Goal: Information Seeking & Learning: Understand process/instructions

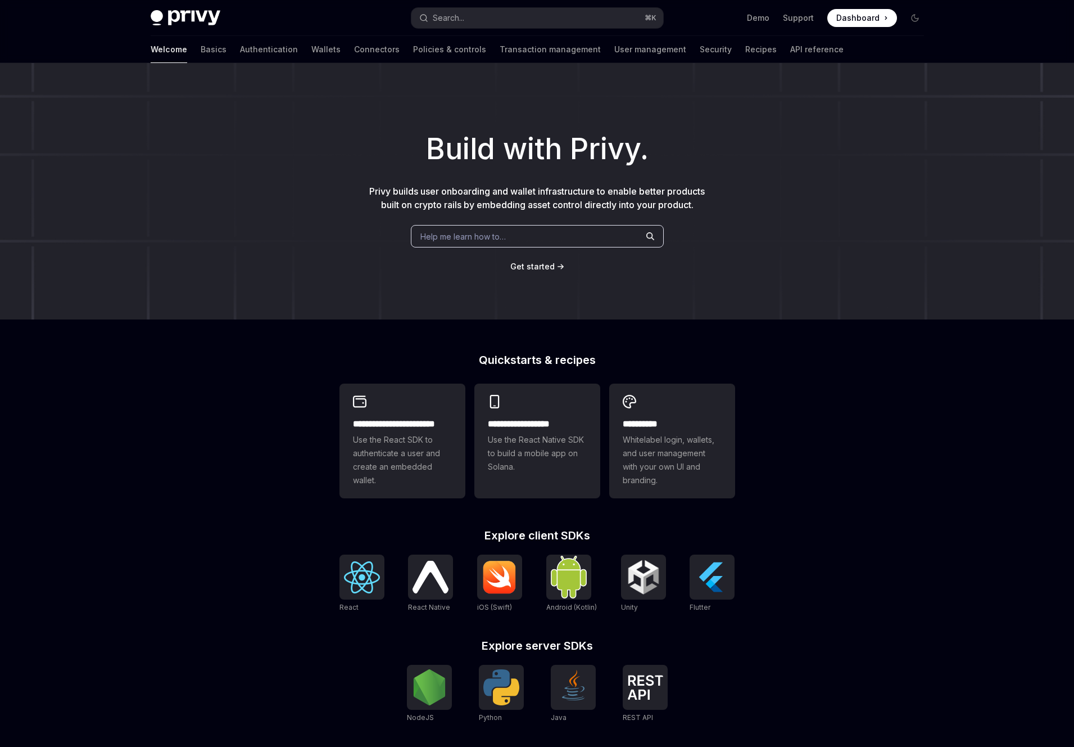
type textarea "*"
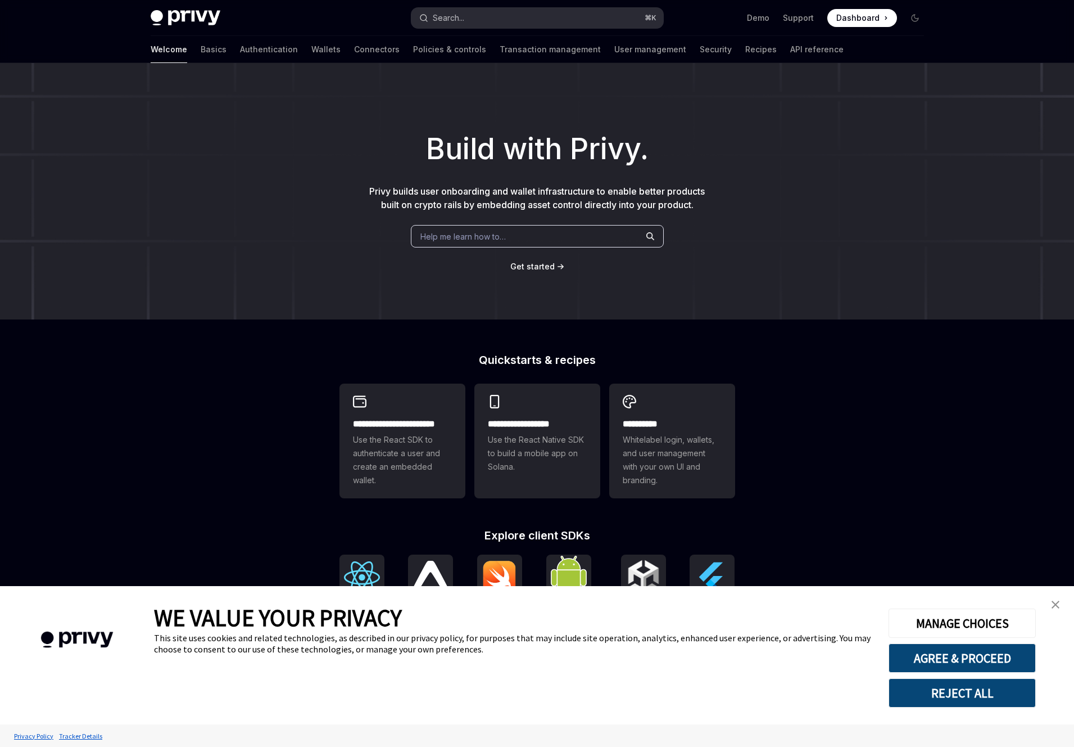
click at [533, 20] on button "Search... ⌘ K" at bounding box center [538, 18] width 252 height 20
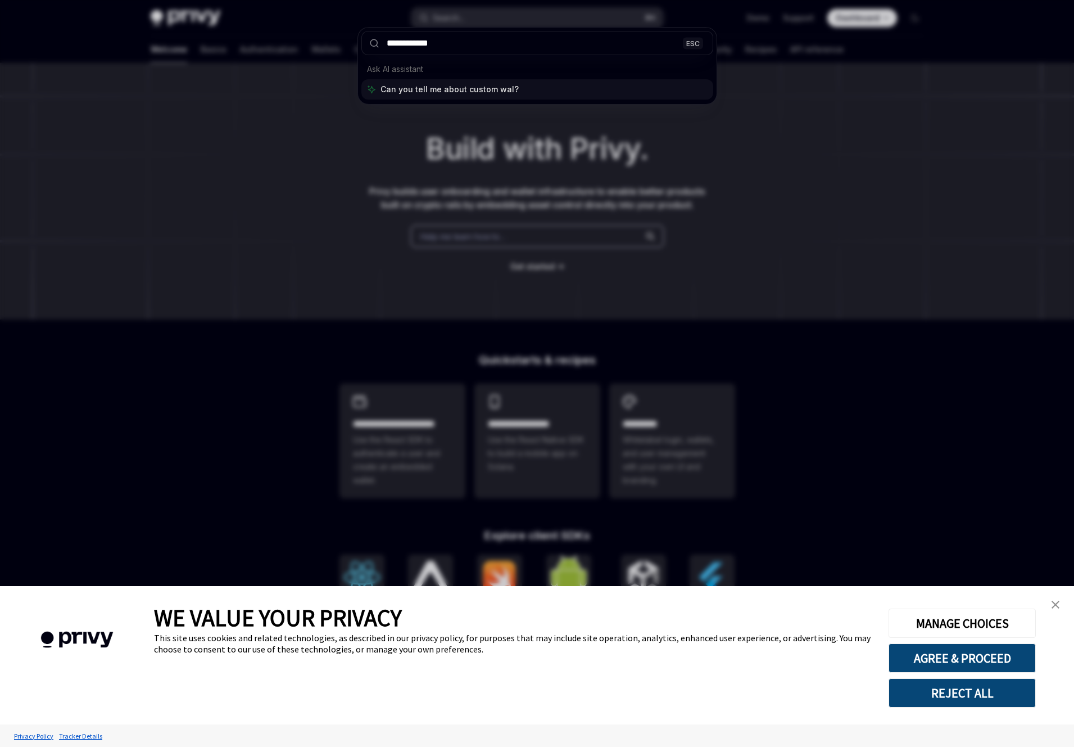
type input "**********"
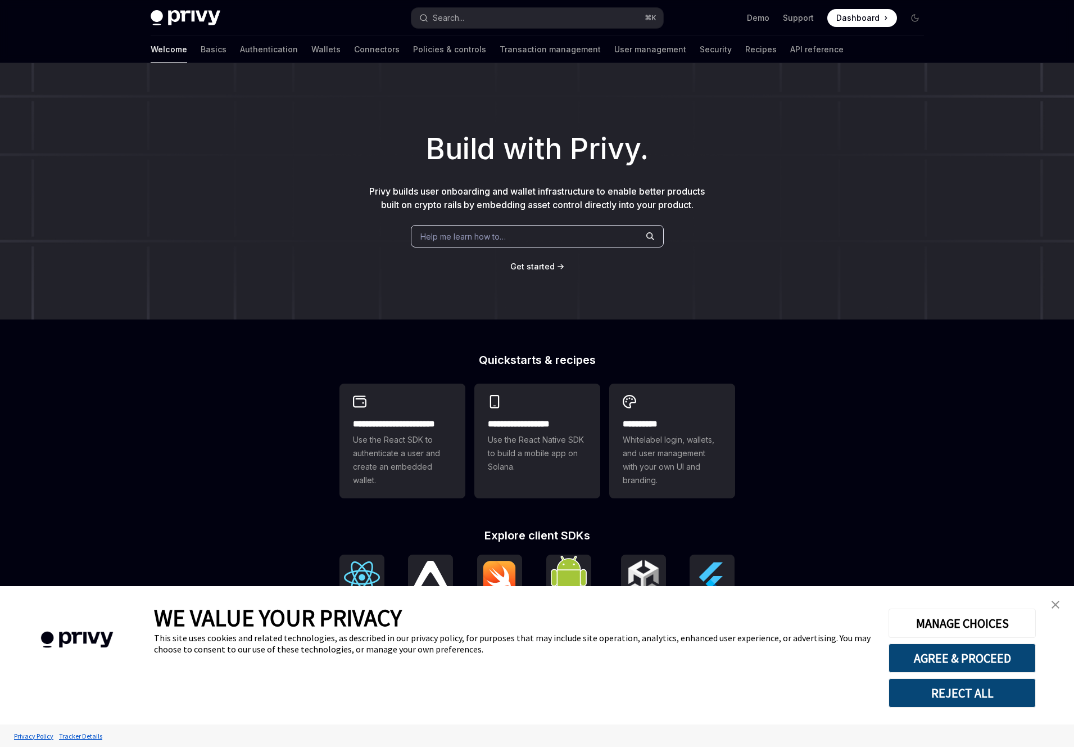
type textarea "*"
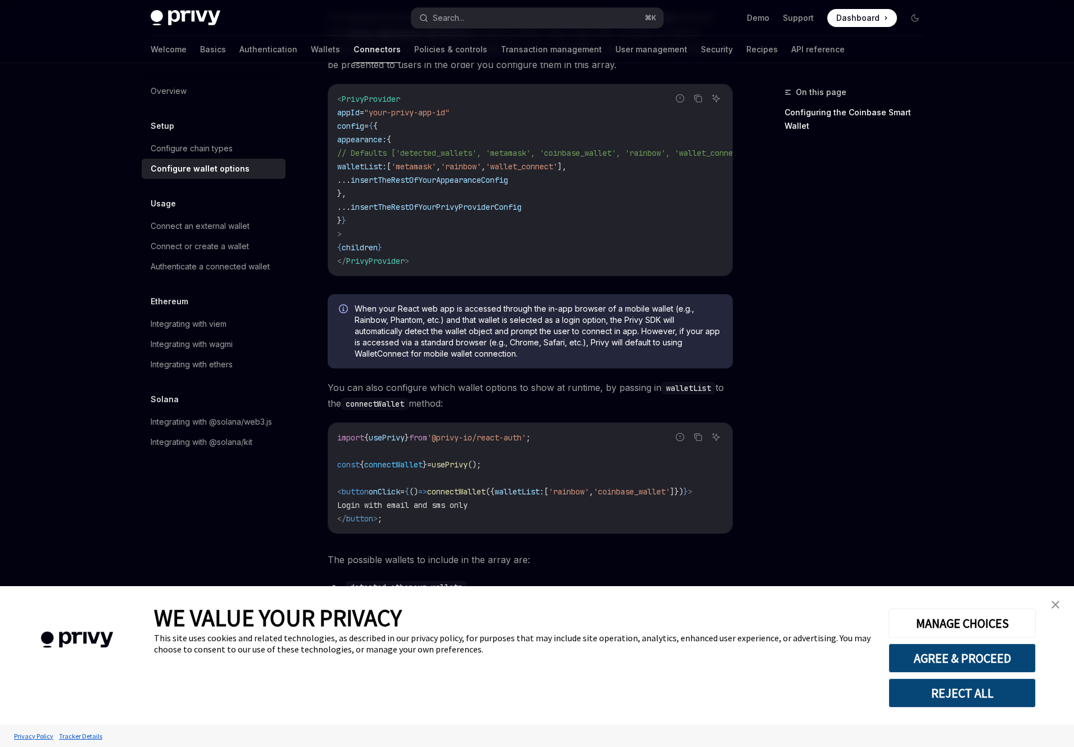
scroll to position [139, 0]
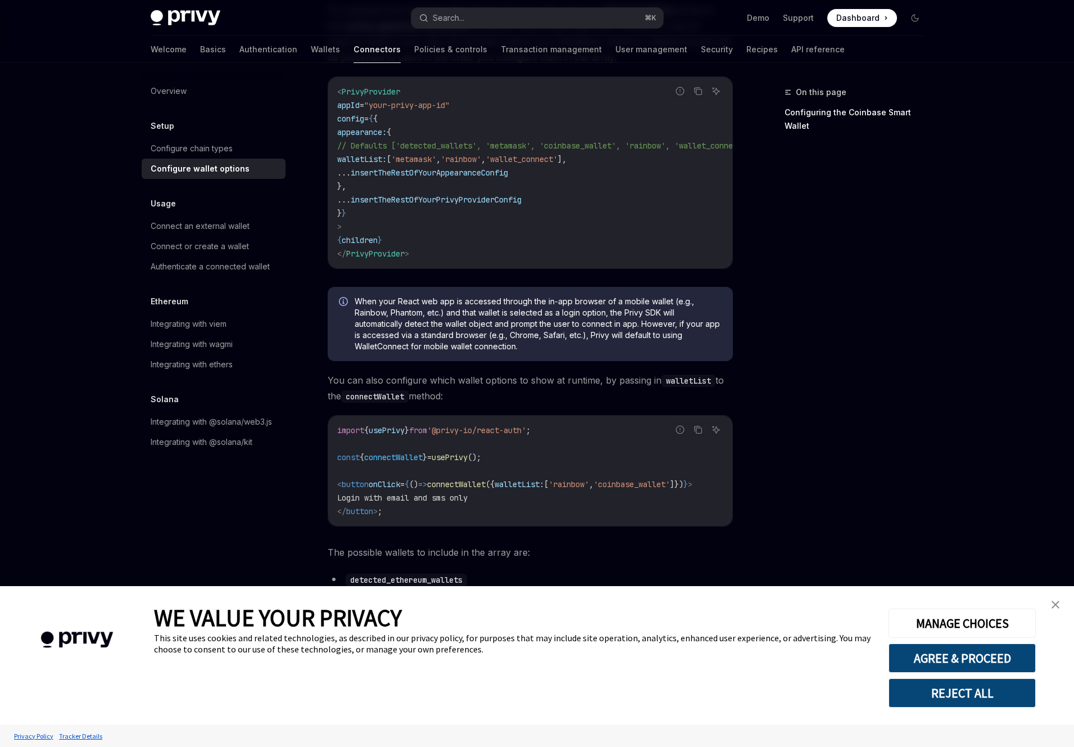
click at [993, 698] on button "REJECT ALL" at bounding box center [962, 692] width 147 height 29
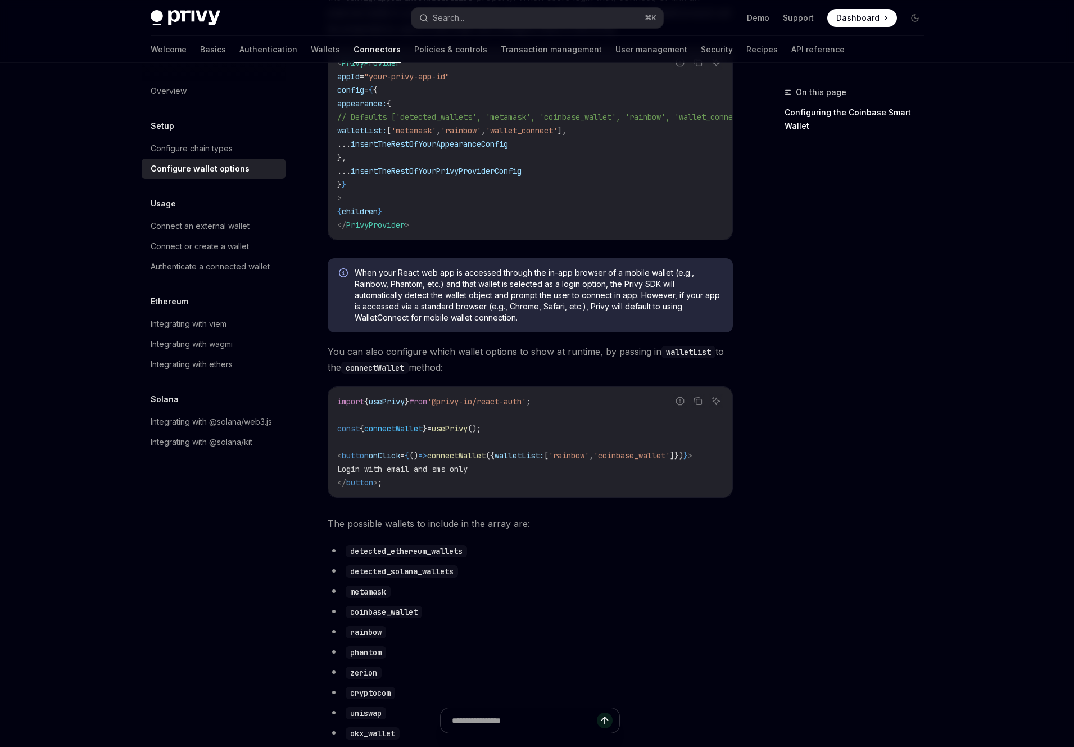
scroll to position [169, 0]
click at [782, 390] on div "On this page Configuring the Coinbase Smart Wallet" at bounding box center [847, 415] width 171 height 661
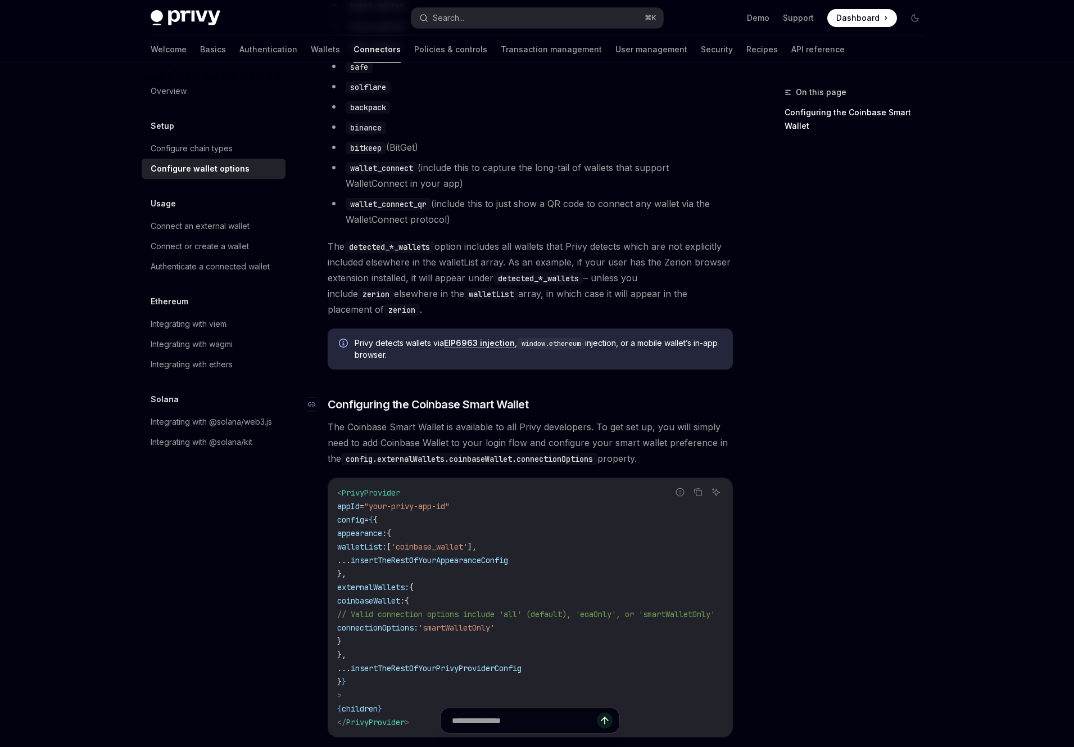
scroll to position [941, 0]
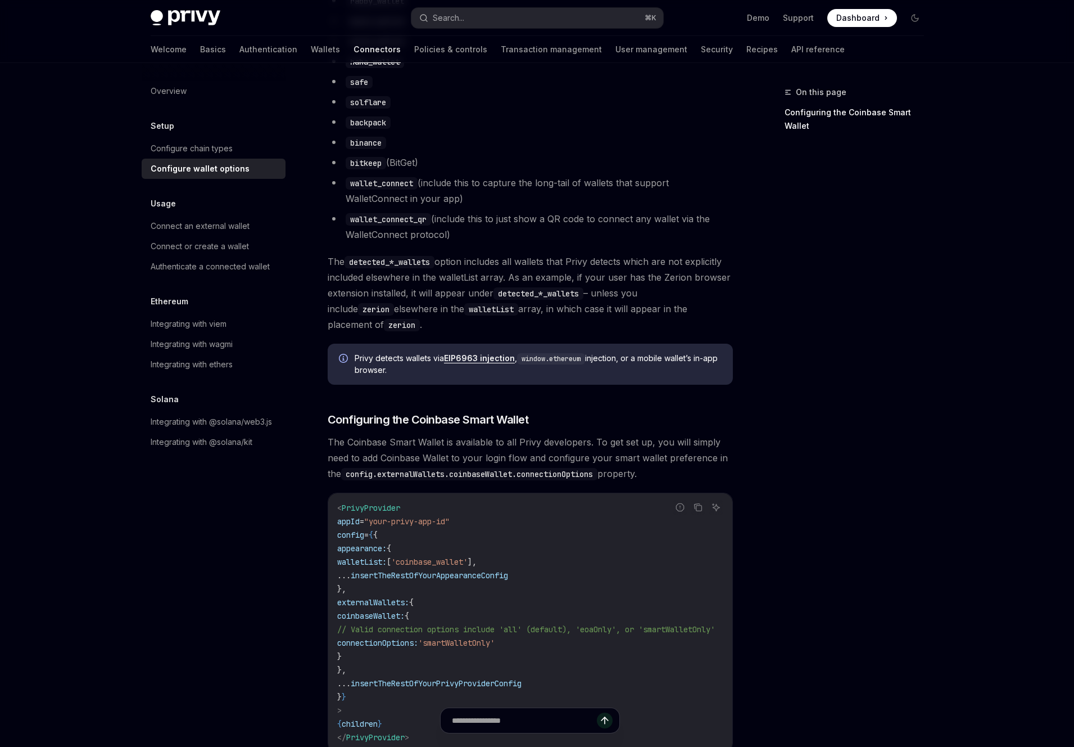
click at [495, 353] on link "EIP6963 injection" at bounding box center [479, 358] width 71 height 10
click at [674, 366] on span "Privy detects wallets via EIP6963 injection , window.ethereum injection, or a m…" at bounding box center [538, 364] width 367 height 23
copy div "Privy detects wallets via EIP6963 injection , window.ethereum injection, or a m…"
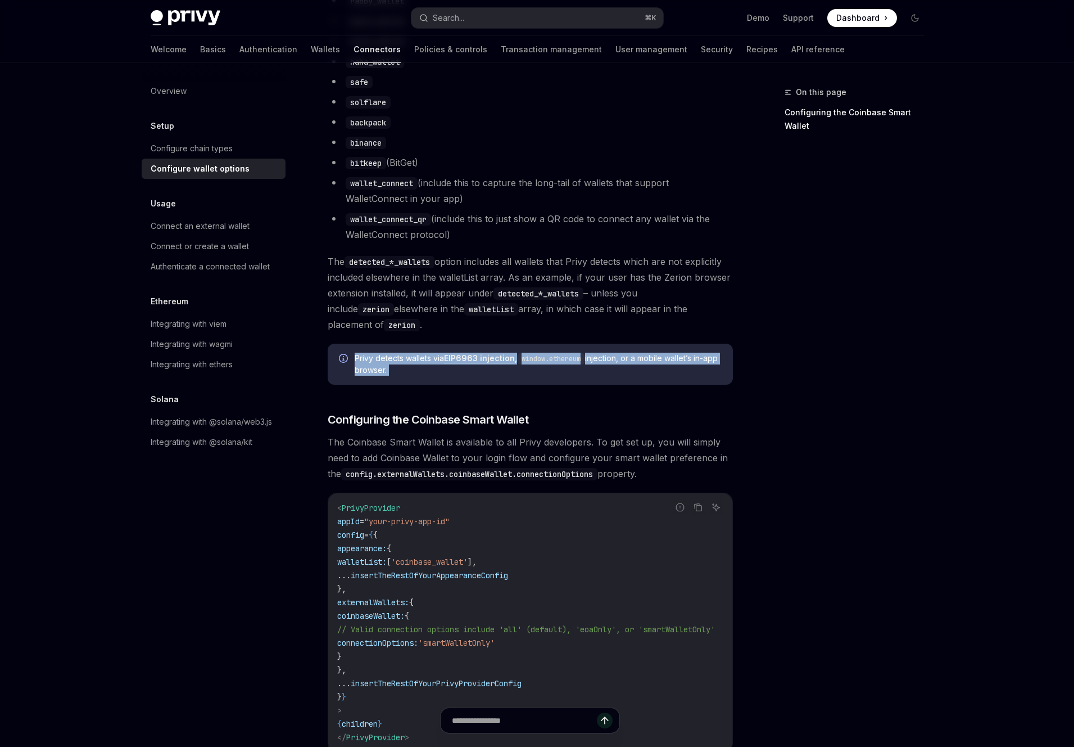
click at [799, 570] on div "On this page Configuring the Coinbase Smart Wallet" at bounding box center [847, 415] width 171 height 661
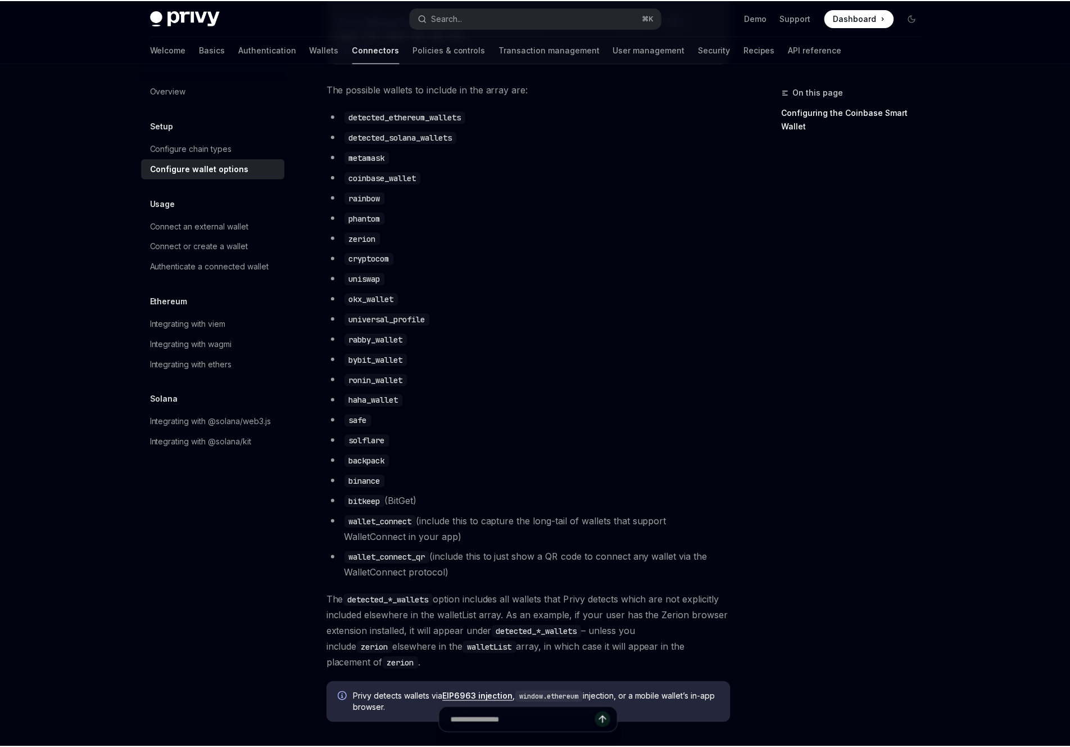
scroll to position [619, 0]
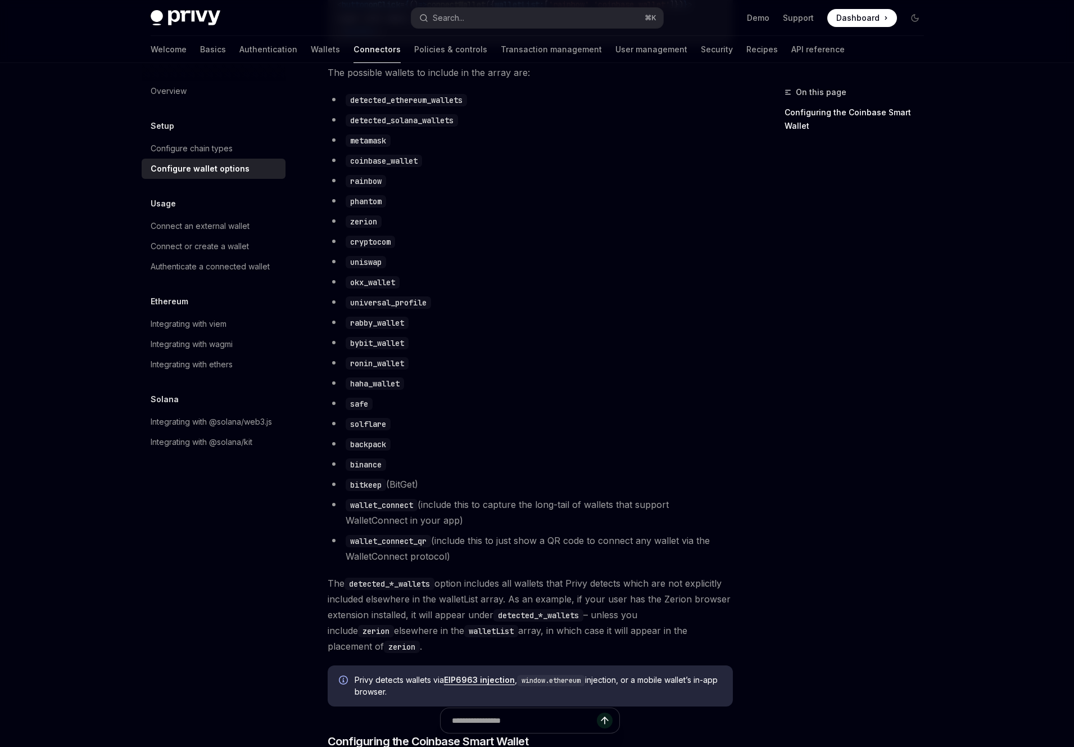
type textarea "*"
